Goal: Task Accomplishment & Management: Use online tool/utility

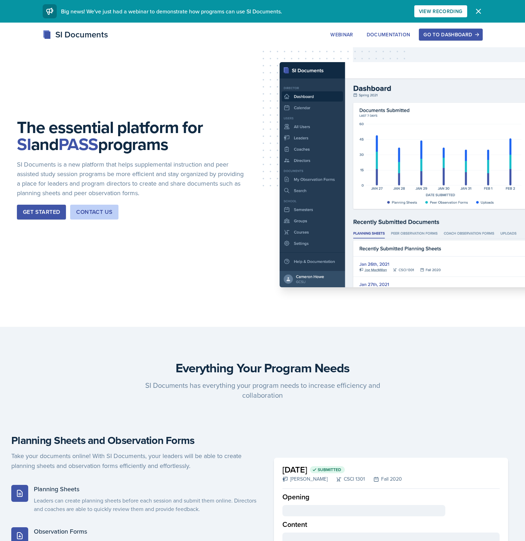
click at [470, 32] on div "Go to Dashboard" at bounding box center [451, 35] width 54 height 6
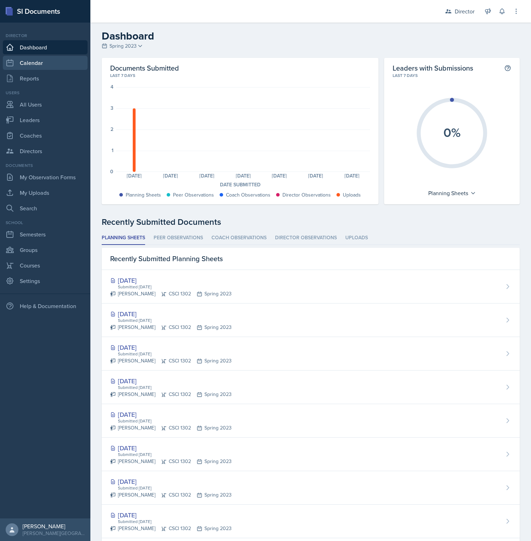
click at [45, 68] on link "Calendar" at bounding box center [45, 63] width 85 height 14
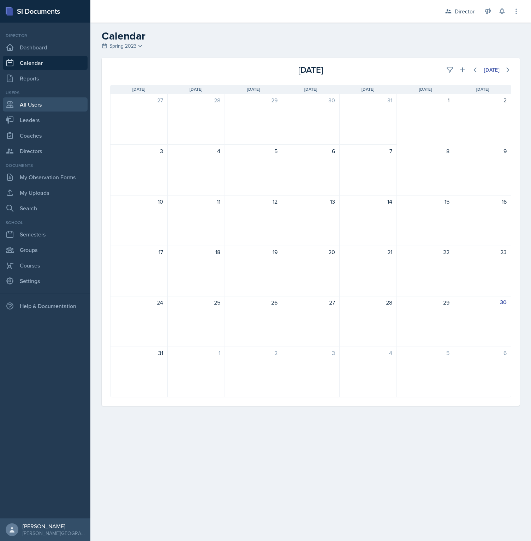
click at [41, 106] on link "All Users" at bounding box center [45, 104] width 85 height 14
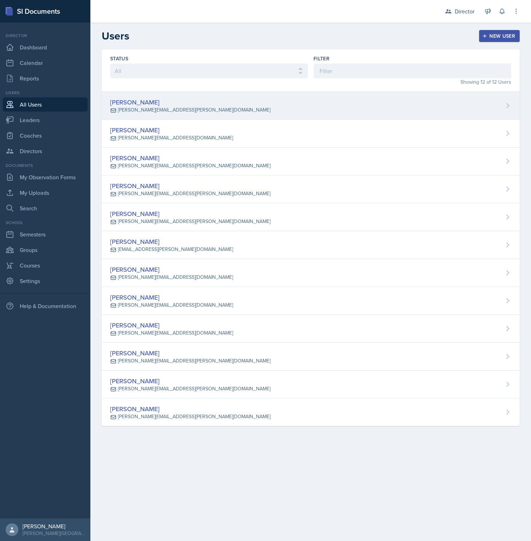
click at [200, 113] on div "[PERSON_NAME] [PERSON_NAME][EMAIL_ADDRESS][PERSON_NAME][DOMAIN_NAME]" at bounding box center [311, 106] width 418 height 28
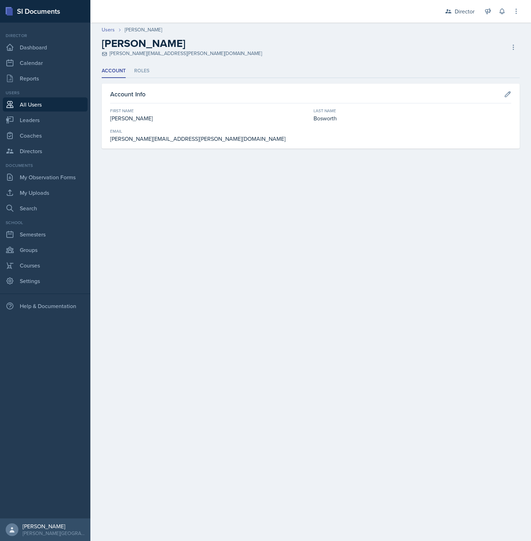
click at [149, 76] on ul "Account Roles" at bounding box center [311, 71] width 418 height 14
click at [139, 73] on li "Roles" at bounding box center [141, 71] width 15 height 14
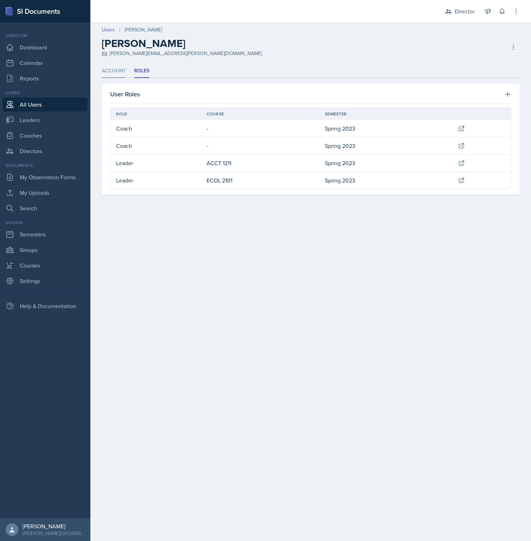
click at [114, 73] on li "Account" at bounding box center [114, 71] width 24 height 14
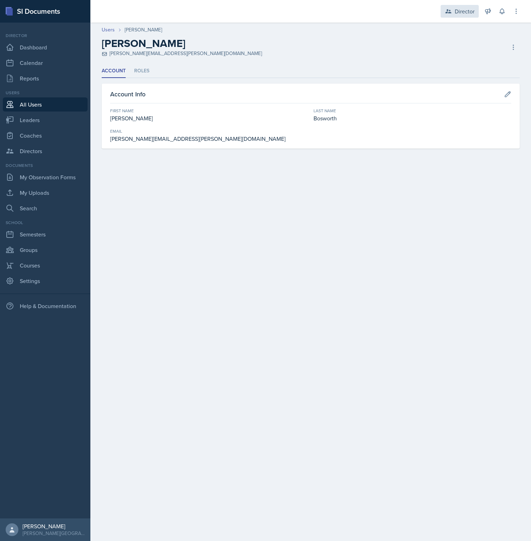
click at [455, 12] on div "Director" at bounding box center [464, 11] width 20 height 8
click at [452, 66] on div "CSCI 1302 / Spring 2023" at bounding box center [450, 69] width 45 height 7
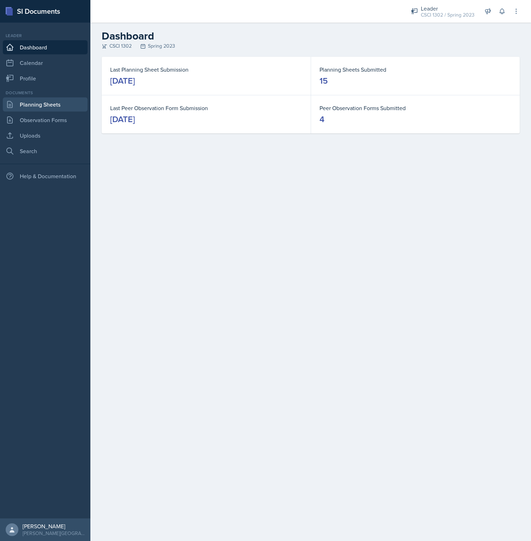
click at [66, 105] on link "Planning Sheets" at bounding box center [45, 104] width 85 height 14
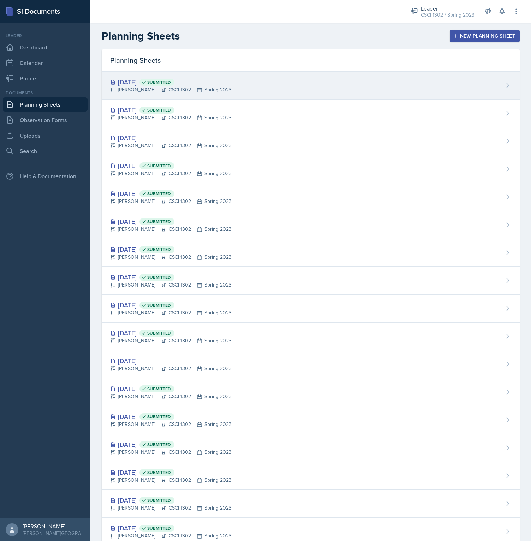
click at [138, 74] on div "[DATE] Submitted [PERSON_NAME] CSCI 1302 Spring 2023" at bounding box center [311, 86] width 418 height 28
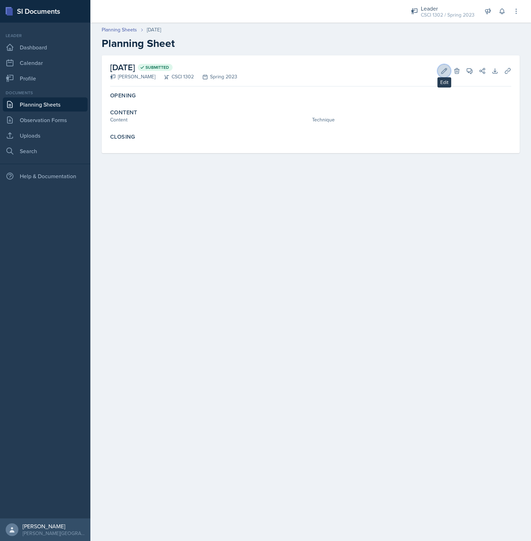
click at [443, 74] on icon at bounding box center [443, 70] width 7 height 7
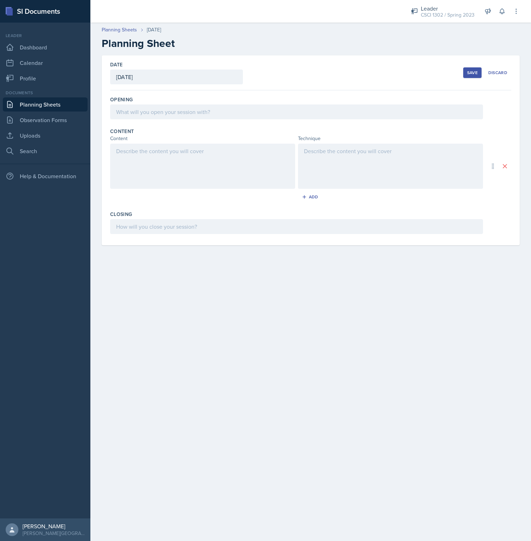
drag, startPoint x: 150, startPoint y: 157, endPoint x: 150, endPoint y: 147, distance: 9.9
click at [150, 157] on div at bounding box center [202, 166] width 185 height 45
click at [147, 117] on div at bounding box center [296, 111] width 373 height 15
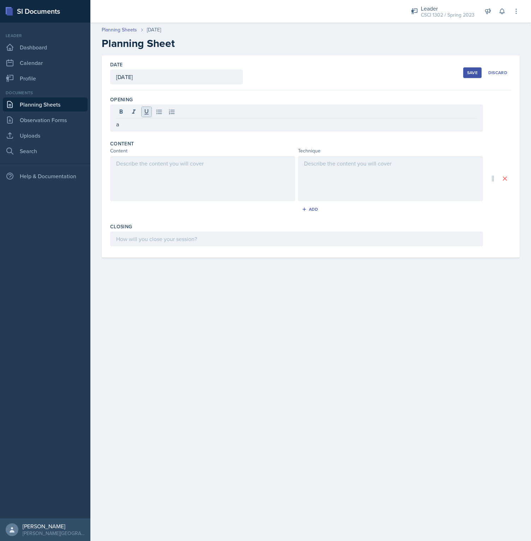
click at [149, 112] on icon at bounding box center [146, 111] width 7 height 7
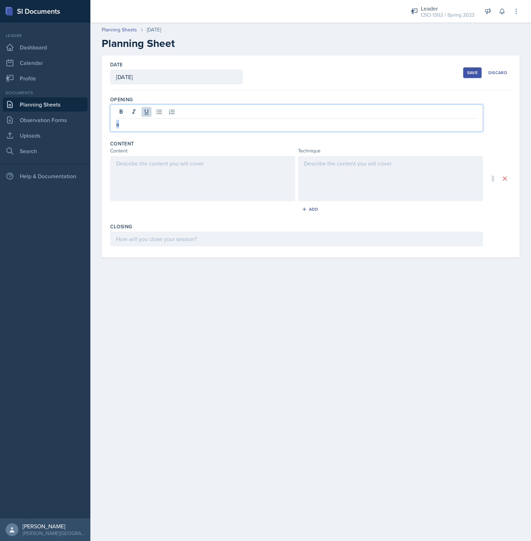
drag, startPoint x: 139, startPoint y: 121, endPoint x: 103, endPoint y: 120, distance: 35.3
click at [110, 120] on div "a" at bounding box center [296, 117] width 373 height 27
click at [148, 112] on icon at bounding box center [146, 111] width 4 height 5
click at [157, 113] on icon at bounding box center [159, 111] width 7 height 7
click at [170, 113] on icon at bounding box center [171, 111] width 7 height 7
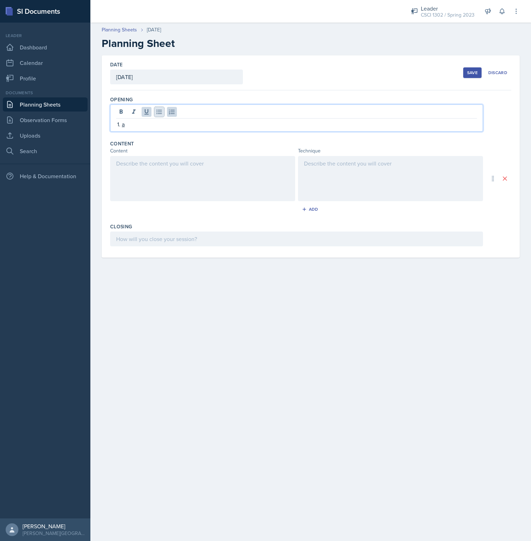
click at [159, 112] on icon at bounding box center [159, 111] width 7 height 7
click at [154, 128] on p "a" at bounding box center [299, 124] width 355 height 8
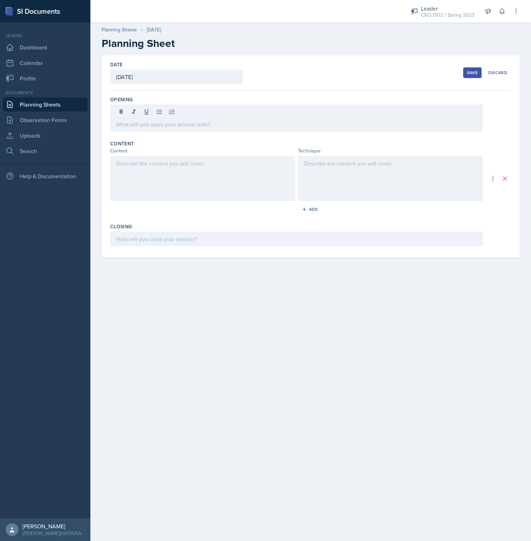
click at [182, 99] on div "Opening" at bounding box center [310, 99] width 401 height 7
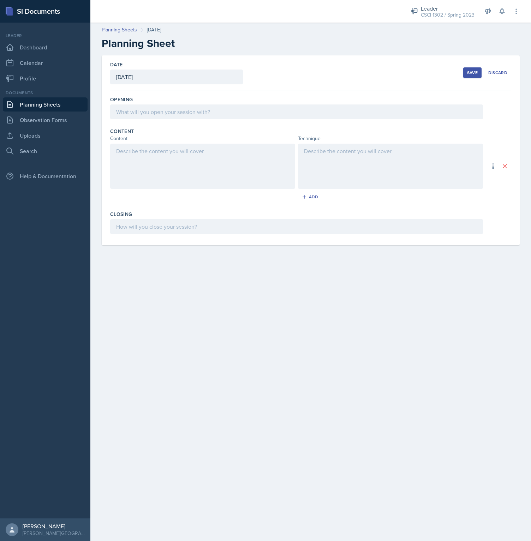
click at [179, 114] on div at bounding box center [296, 111] width 373 height 15
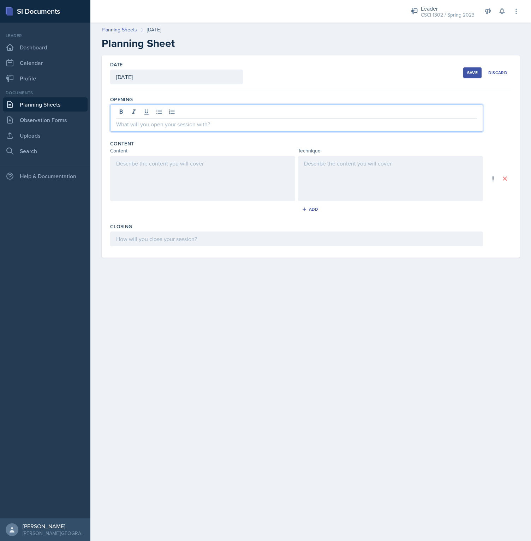
click at [164, 170] on div at bounding box center [202, 178] width 185 height 45
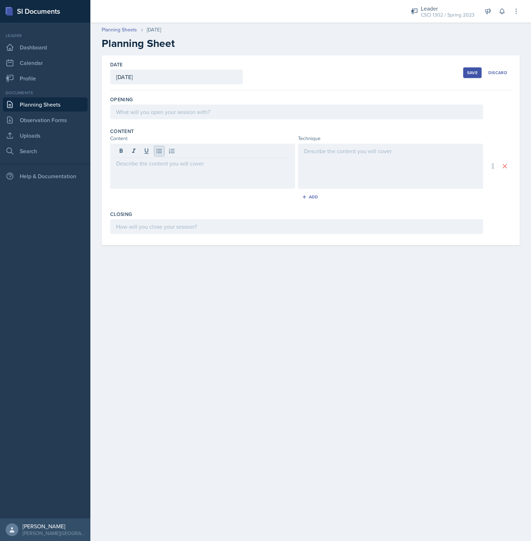
click at [158, 154] on button at bounding box center [159, 151] width 10 height 10
click at [157, 154] on icon at bounding box center [159, 150] width 7 height 7
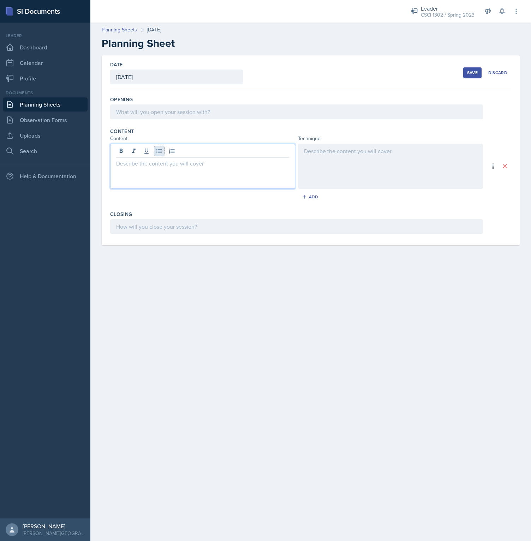
click at [157, 154] on icon at bounding box center [159, 150] width 7 height 7
click at [161, 149] on icon at bounding box center [159, 150] width 7 height 7
